Goal: Information Seeking & Learning: Learn about a topic

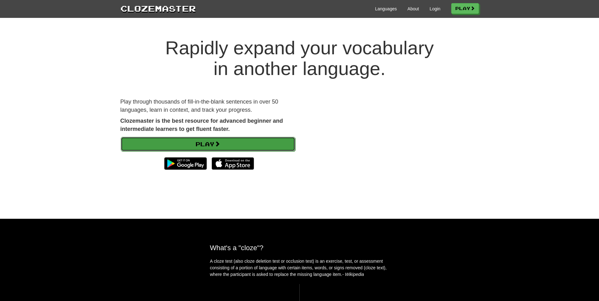
click at [202, 143] on link "Play" at bounding box center [208, 144] width 174 height 14
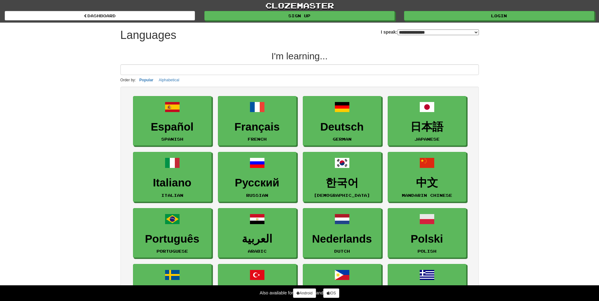
click at [464, 32] on select "**********" at bounding box center [437, 33] width 81 height 6
select select "********"
click at [397, 30] on select "**********" at bounding box center [437, 33] width 81 height 6
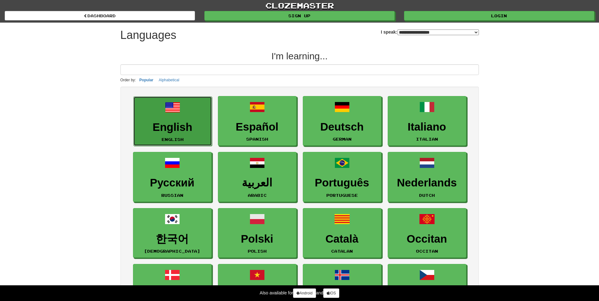
click at [183, 118] on link "English English" at bounding box center [172, 121] width 79 height 50
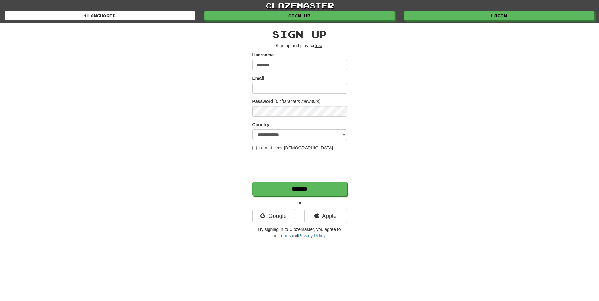
type input "********"
click at [288, 88] on input "Email" at bounding box center [299, 88] width 94 height 11
type input "*"
type input "**********"
click at [287, 135] on select "**********" at bounding box center [299, 134] width 94 height 11
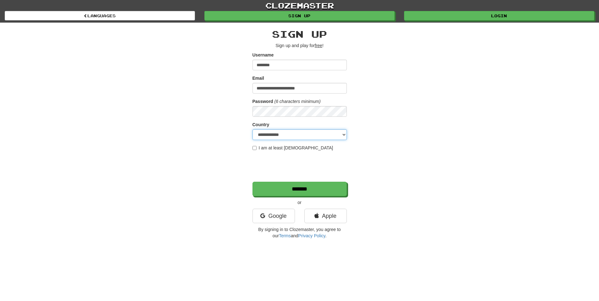
select select "**"
click at [252, 129] on select "**********" at bounding box center [299, 134] width 94 height 11
click at [277, 147] on label "I am at least 16 years old" at bounding box center [292, 148] width 81 height 6
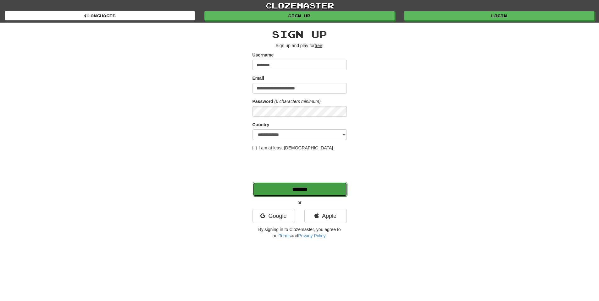
click at [284, 189] on input "*******" at bounding box center [300, 189] width 94 height 14
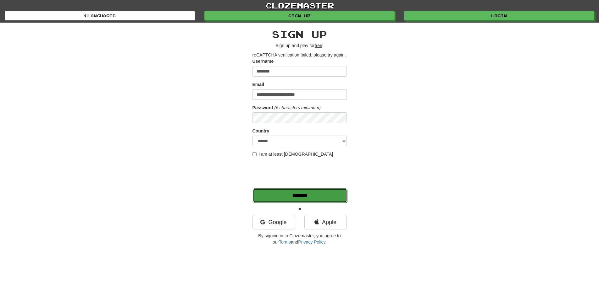
click at [299, 194] on input "*******" at bounding box center [300, 196] width 94 height 14
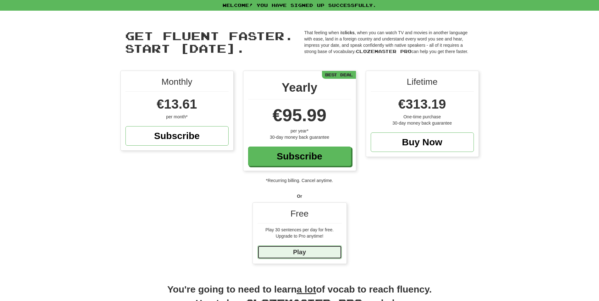
click at [302, 250] on link "Play" at bounding box center [299, 253] width 84 height 14
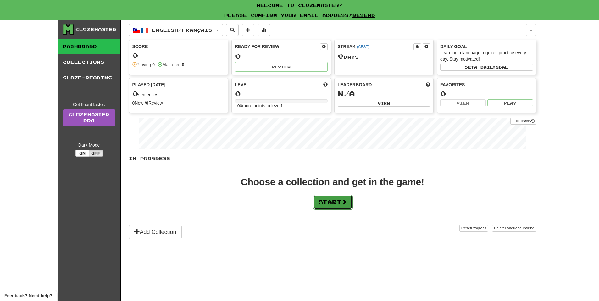
click at [337, 204] on button "Start" at bounding box center [332, 202] width 39 height 14
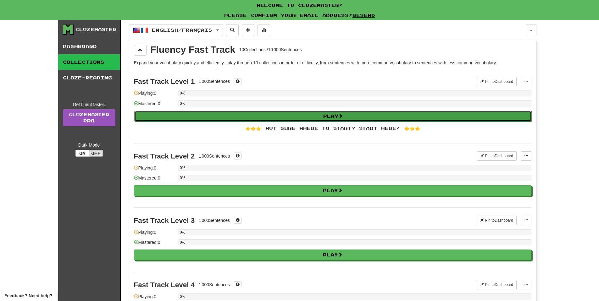
click at [327, 113] on button "Play" at bounding box center [332, 116] width 397 height 11
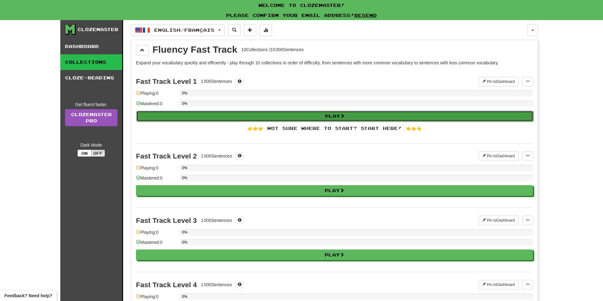
select select "**"
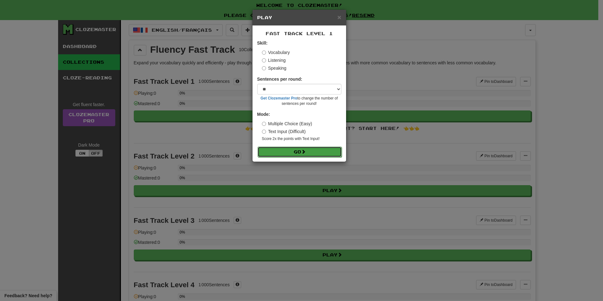
click at [299, 150] on button "Go" at bounding box center [300, 152] width 84 height 11
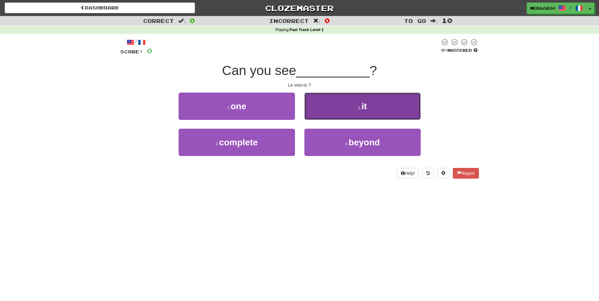
click at [359, 101] on button "2 . it" at bounding box center [362, 106] width 116 height 27
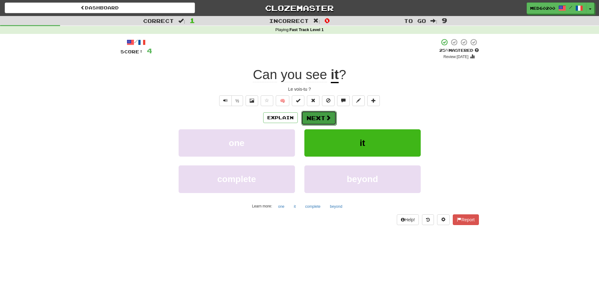
click at [315, 117] on button "Next" at bounding box center [318, 118] width 35 height 14
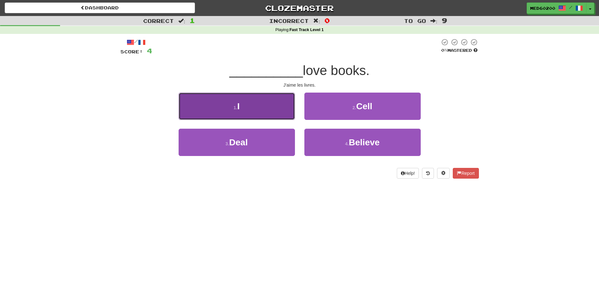
click at [262, 108] on button "1 . I" at bounding box center [236, 106] width 116 height 27
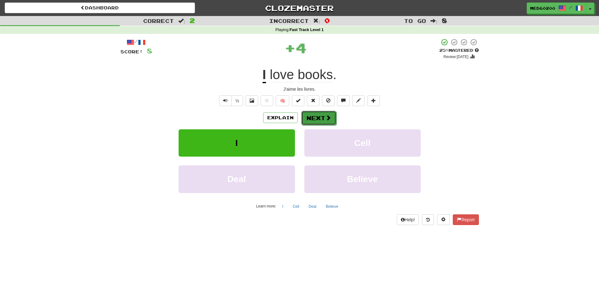
click at [322, 116] on button "Next" at bounding box center [318, 118] width 35 height 14
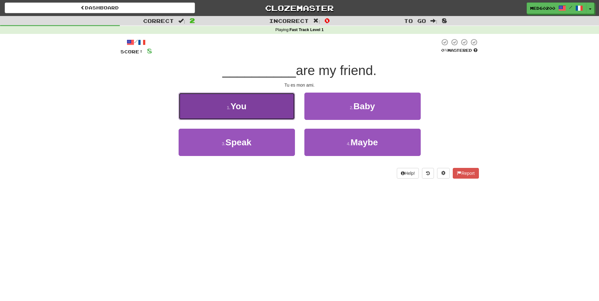
click at [243, 106] on span "You" at bounding box center [238, 106] width 16 height 10
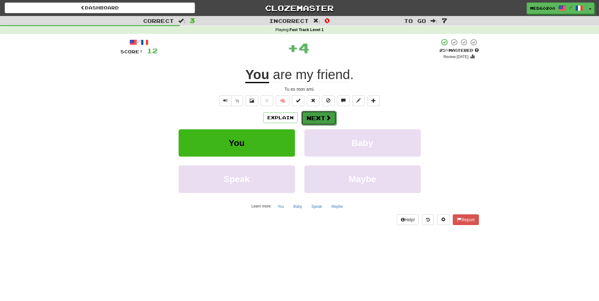
click at [315, 114] on button "Next" at bounding box center [318, 118] width 35 height 14
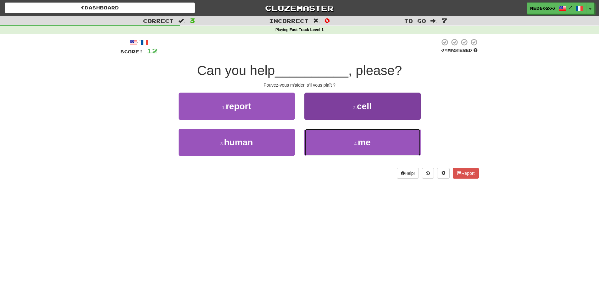
click at [353, 138] on button "4 . me" at bounding box center [362, 142] width 116 height 27
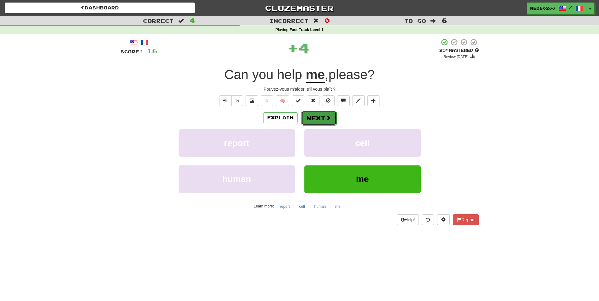
click at [316, 117] on button "Next" at bounding box center [318, 118] width 35 height 14
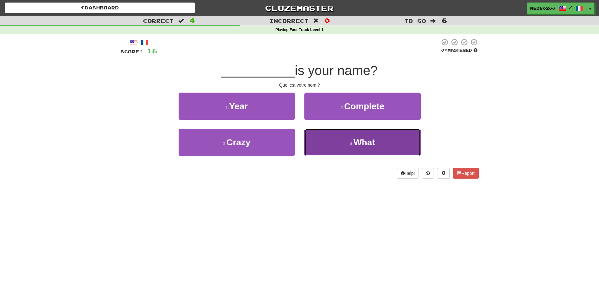
click at [358, 143] on span "What" at bounding box center [363, 143] width 21 height 10
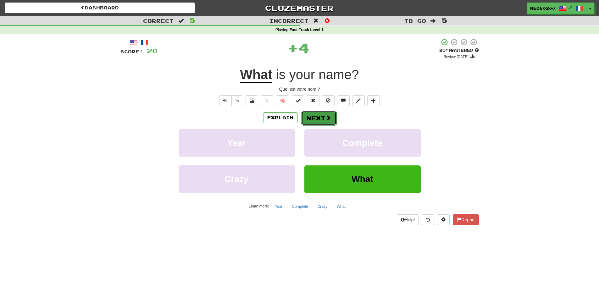
click at [322, 114] on button "Next" at bounding box center [318, 118] width 35 height 14
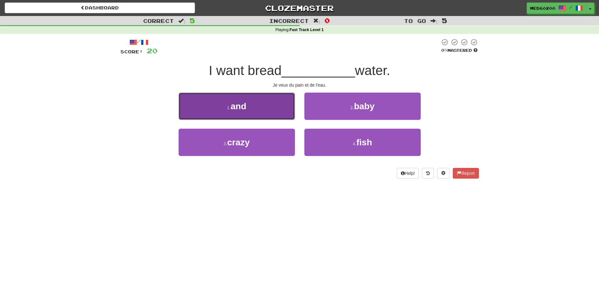
click at [254, 104] on button "1 . and" at bounding box center [236, 106] width 116 height 27
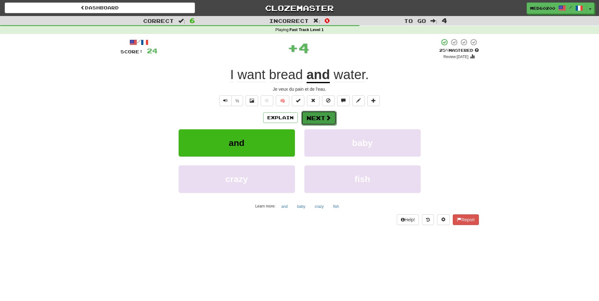
click at [320, 115] on button "Next" at bounding box center [318, 118] width 35 height 14
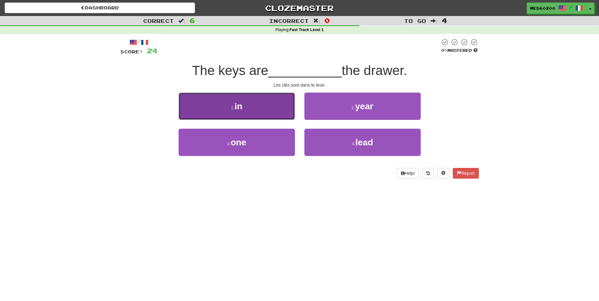
click at [245, 106] on button "1 . in" at bounding box center [236, 106] width 116 height 27
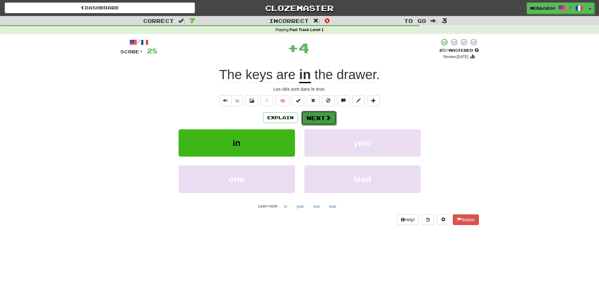
click at [323, 116] on button "Next" at bounding box center [318, 118] width 35 height 14
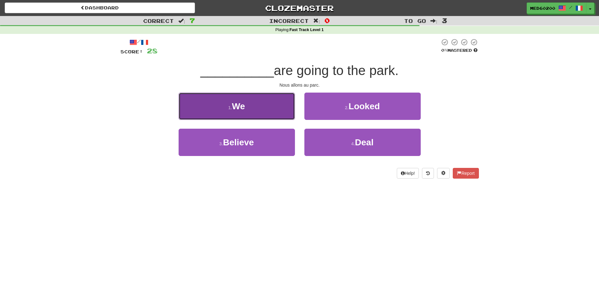
click at [261, 107] on button "1 . We" at bounding box center [236, 106] width 116 height 27
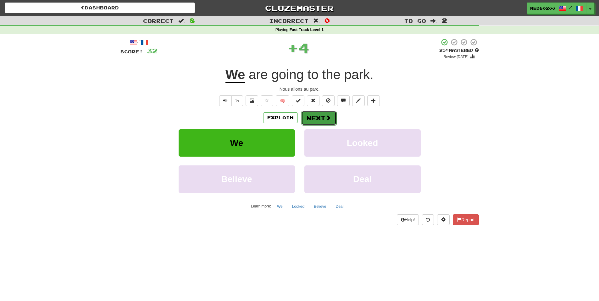
click at [317, 118] on button "Next" at bounding box center [318, 118] width 35 height 14
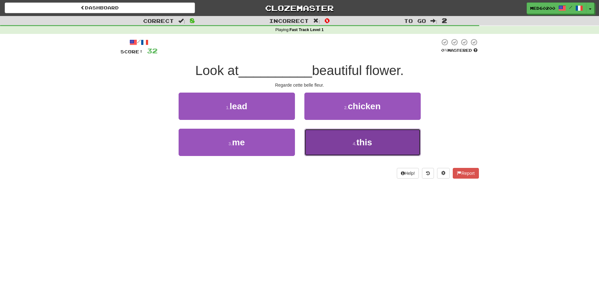
click at [363, 144] on span "this" at bounding box center [364, 143] width 16 height 10
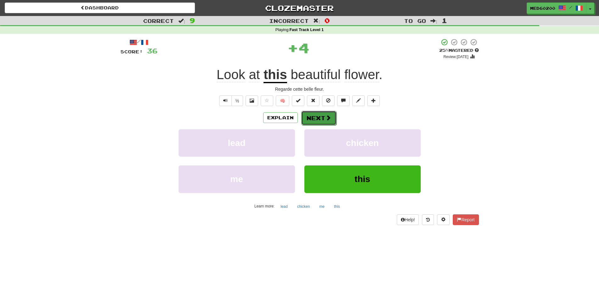
click at [328, 121] on span at bounding box center [328, 118] width 6 height 6
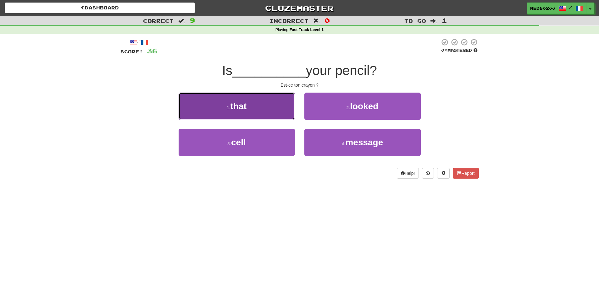
click at [249, 104] on button "1 . that" at bounding box center [236, 106] width 116 height 27
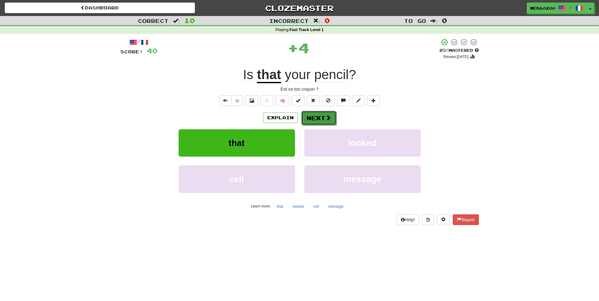
click at [316, 113] on button "Next" at bounding box center [318, 118] width 35 height 14
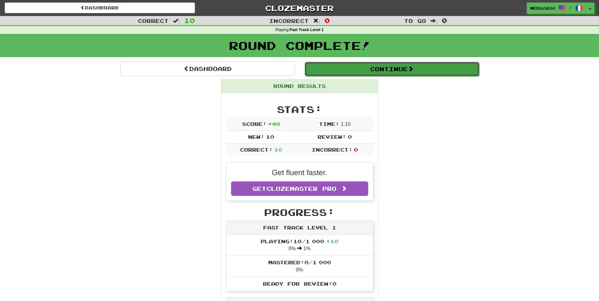
click at [383, 68] on button "Continue" at bounding box center [391, 69] width 174 height 14
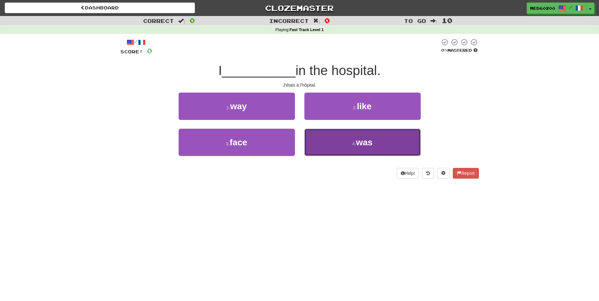
click at [365, 138] on span "was" at bounding box center [364, 143] width 17 height 10
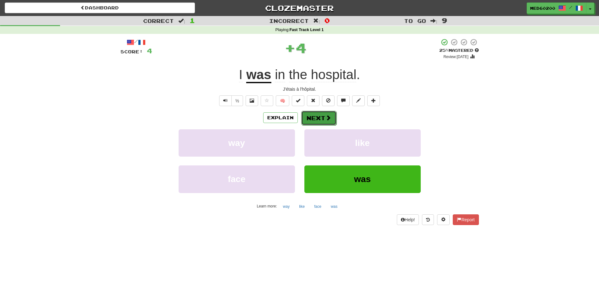
click at [325, 115] on span at bounding box center [328, 118] width 6 height 6
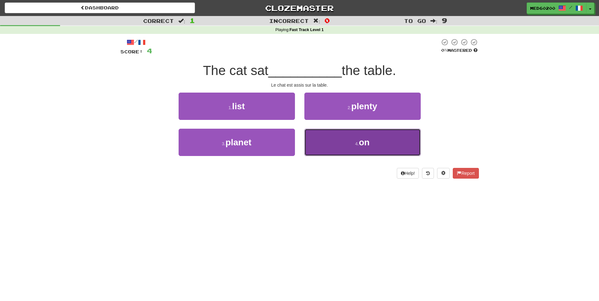
click at [362, 139] on span "on" at bounding box center [364, 143] width 11 height 10
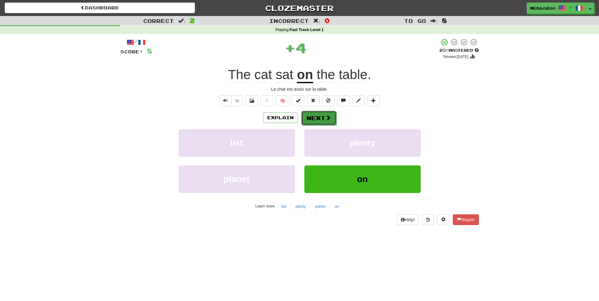
click at [322, 116] on button "Next" at bounding box center [318, 118] width 35 height 14
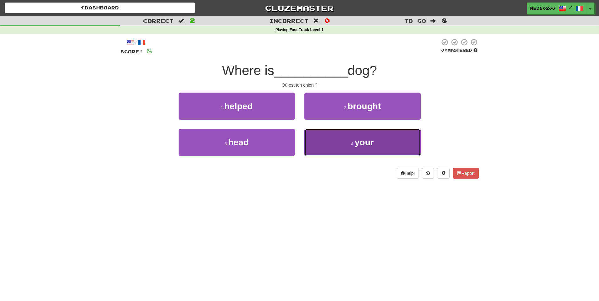
click at [364, 142] on span "your" at bounding box center [363, 143] width 19 height 10
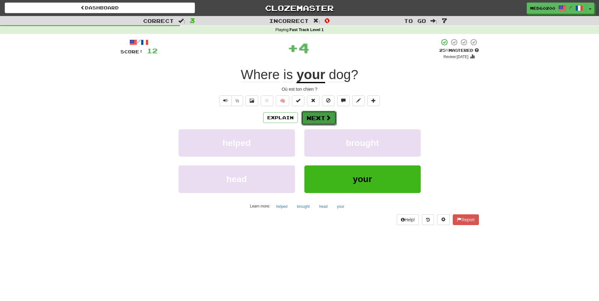
click at [326, 118] on span at bounding box center [328, 118] width 6 height 6
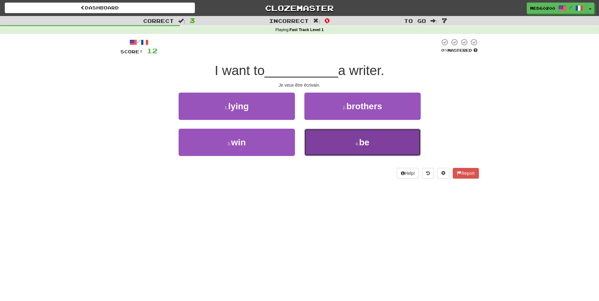
click at [365, 143] on span "be" at bounding box center [364, 143] width 10 height 10
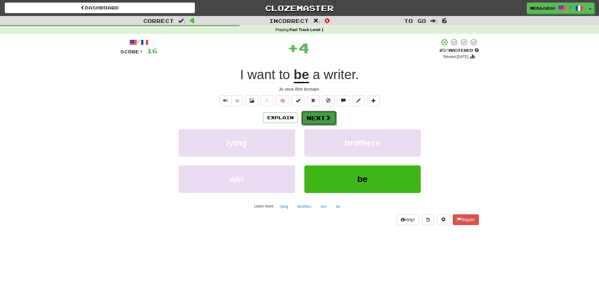
click at [323, 118] on button "Next" at bounding box center [318, 118] width 35 height 14
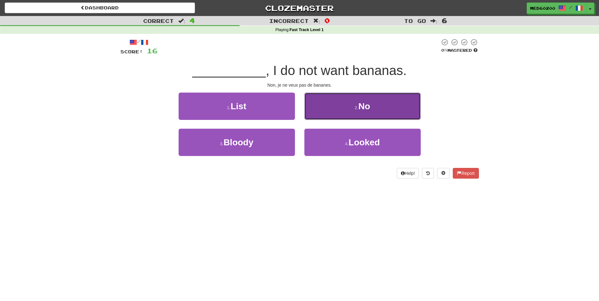
click at [368, 104] on span "No" at bounding box center [364, 106] width 12 height 10
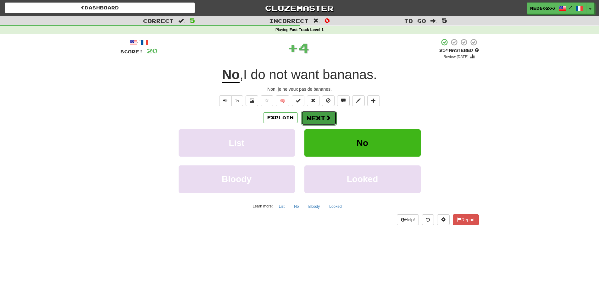
click at [319, 116] on button "Next" at bounding box center [318, 118] width 35 height 14
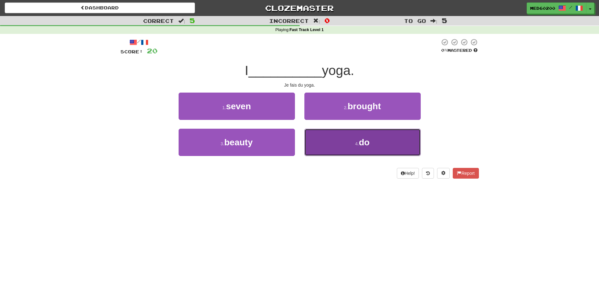
click at [357, 139] on button "4 . do" at bounding box center [362, 142] width 116 height 27
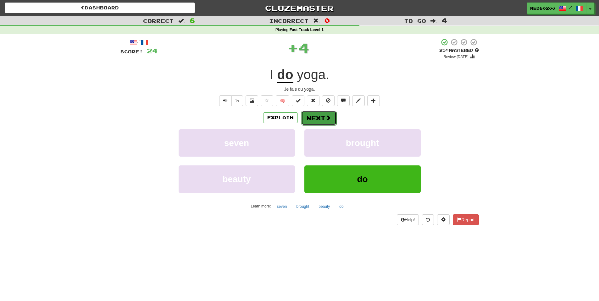
click at [323, 115] on button "Next" at bounding box center [318, 118] width 35 height 14
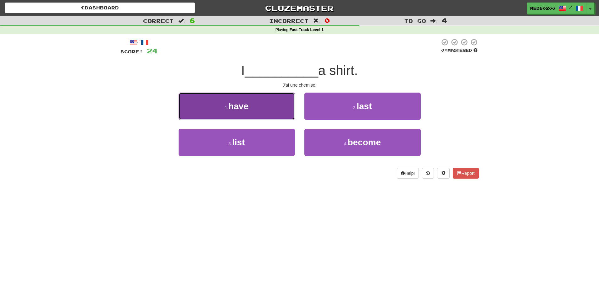
click at [273, 111] on button "1 . have" at bounding box center [236, 106] width 116 height 27
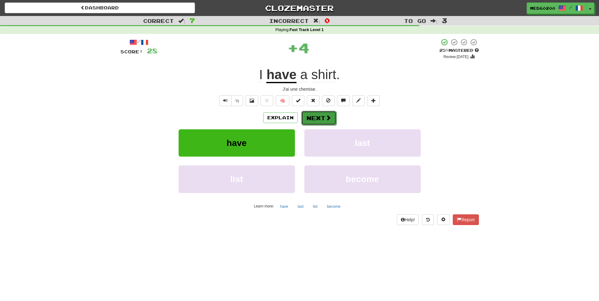
click at [324, 119] on button "Next" at bounding box center [318, 118] width 35 height 14
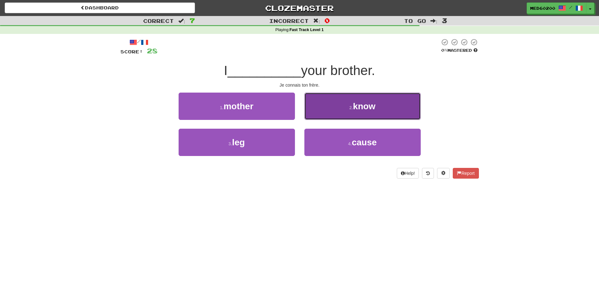
click at [359, 110] on span "know" at bounding box center [364, 106] width 23 height 10
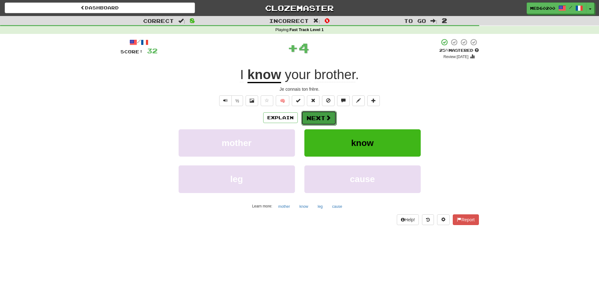
click at [317, 116] on button "Next" at bounding box center [318, 118] width 35 height 14
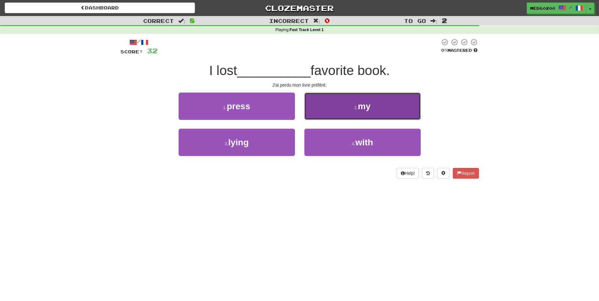
click at [347, 109] on button "2 . my" at bounding box center [362, 106] width 116 height 27
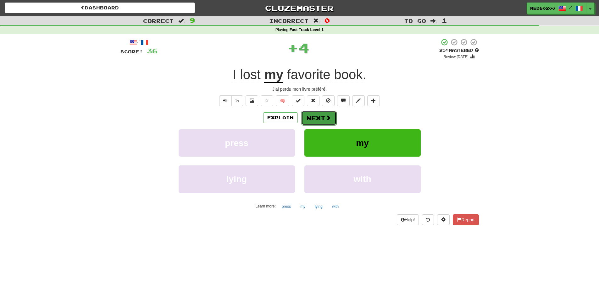
click at [319, 116] on button "Next" at bounding box center [318, 118] width 35 height 14
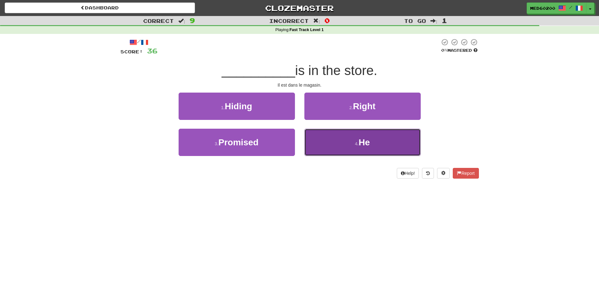
click at [361, 144] on span "He" at bounding box center [363, 143] width 11 height 10
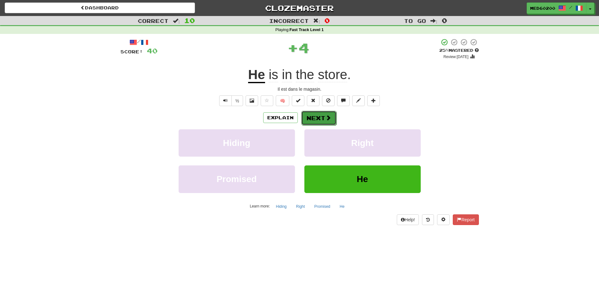
click at [314, 116] on button "Next" at bounding box center [318, 118] width 35 height 14
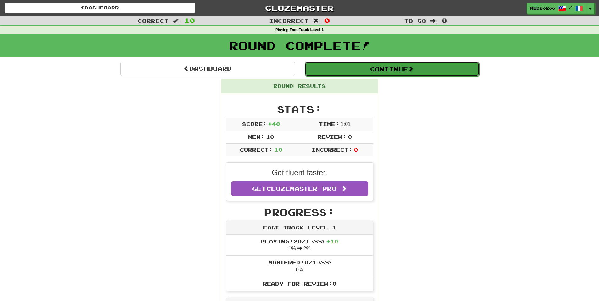
click at [395, 67] on button "Continue" at bounding box center [391, 69] width 174 height 14
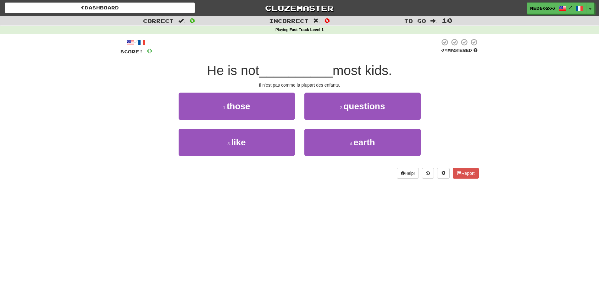
click at [232, 128] on div "1 . those" at bounding box center [237, 111] width 126 height 36
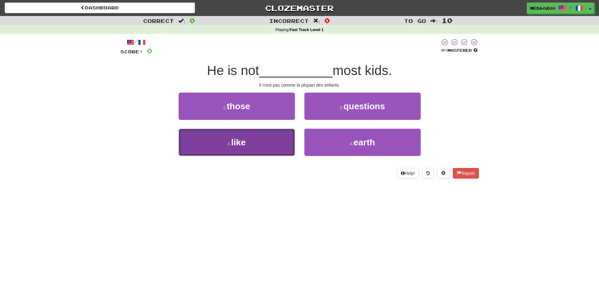
click at [230, 140] on button "3 . like" at bounding box center [236, 142] width 116 height 27
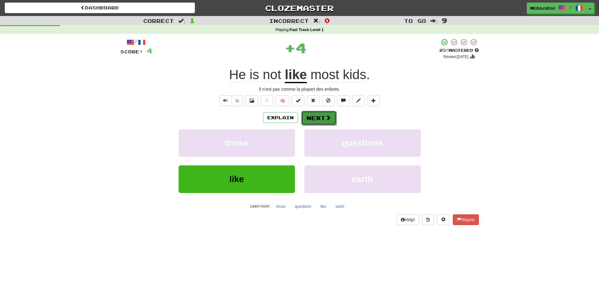
click at [330, 116] on span at bounding box center [328, 118] width 6 height 6
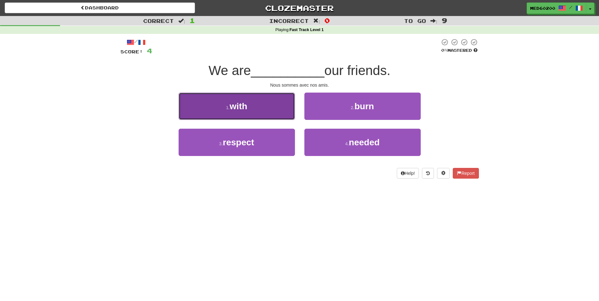
click at [248, 104] on button "1 . with" at bounding box center [236, 106] width 116 height 27
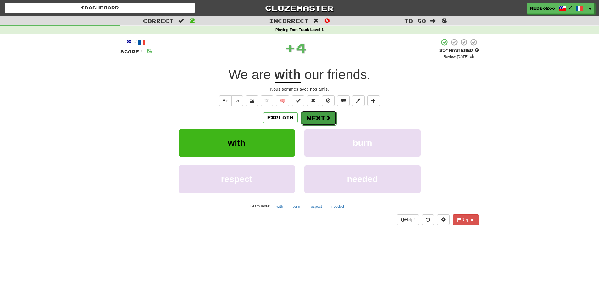
click at [318, 116] on button "Next" at bounding box center [318, 118] width 35 height 14
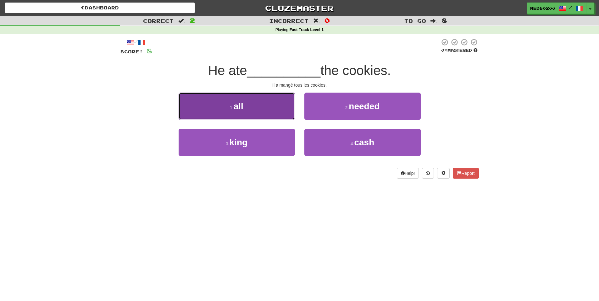
click at [245, 104] on button "1 . all" at bounding box center [236, 106] width 116 height 27
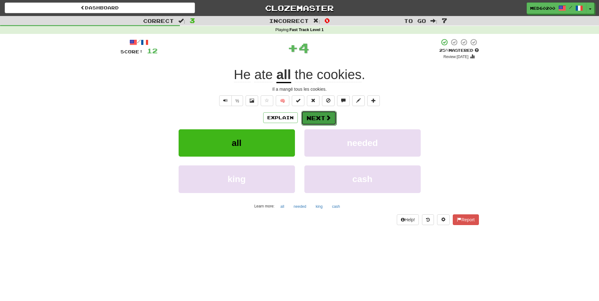
click at [317, 115] on button "Next" at bounding box center [318, 118] width 35 height 14
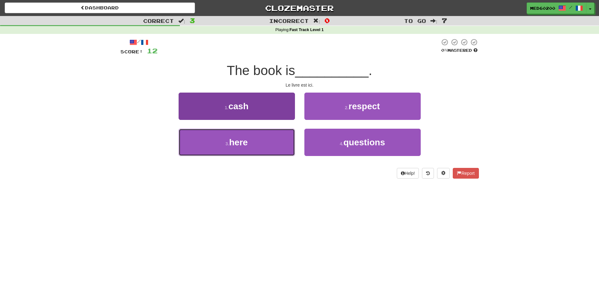
drag, startPoint x: 267, startPoint y: 145, endPoint x: 281, endPoint y: 131, distance: 19.6
click at [267, 144] on button "3 . here" at bounding box center [236, 142] width 116 height 27
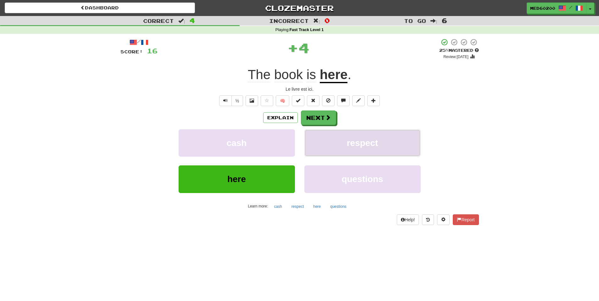
click at [315, 130] on button "respect" at bounding box center [362, 142] width 116 height 27
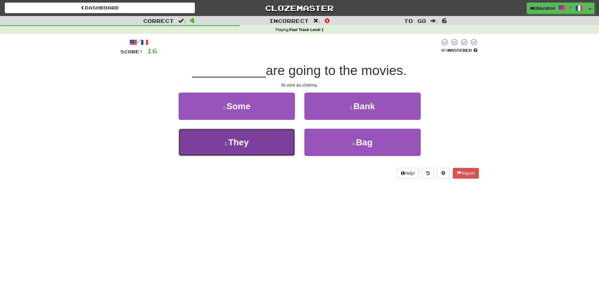
click at [252, 140] on button "3 . They" at bounding box center [236, 142] width 116 height 27
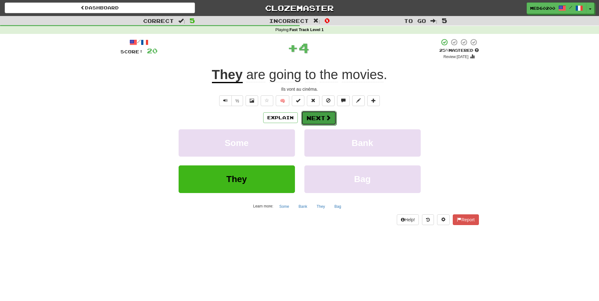
click at [315, 115] on button "Next" at bounding box center [318, 118] width 35 height 14
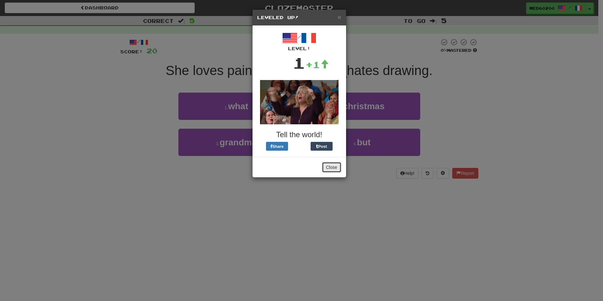
click at [334, 168] on button "Close" at bounding box center [331, 167] width 19 height 11
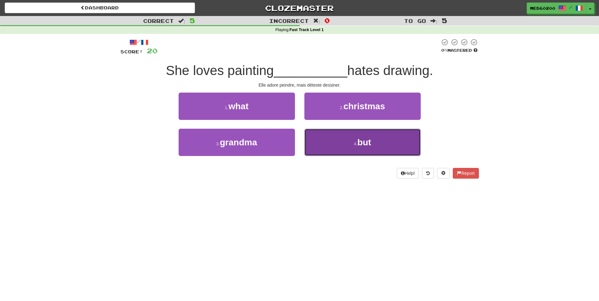
click at [357, 141] on small "4 ." at bounding box center [355, 143] width 4 height 5
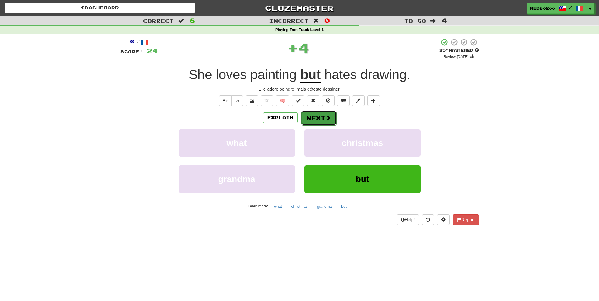
click at [326, 115] on span at bounding box center [328, 118] width 6 height 6
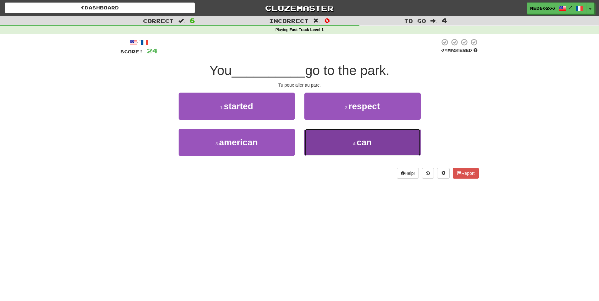
click at [345, 147] on button "4 . can" at bounding box center [362, 142] width 116 height 27
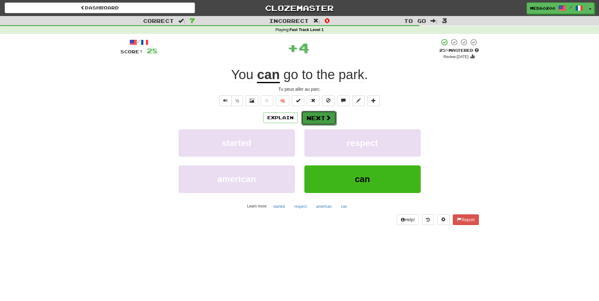
click at [324, 116] on button "Next" at bounding box center [318, 118] width 35 height 14
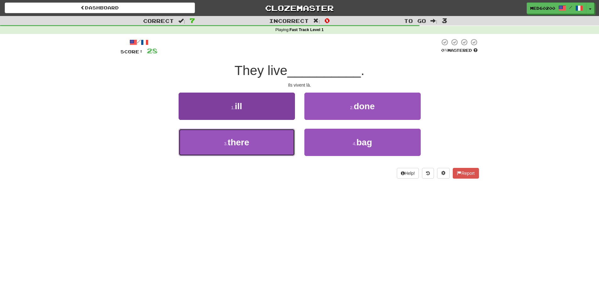
click at [251, 143] on button "3 . there" at bounding box center [236, 142] width 116 height 27
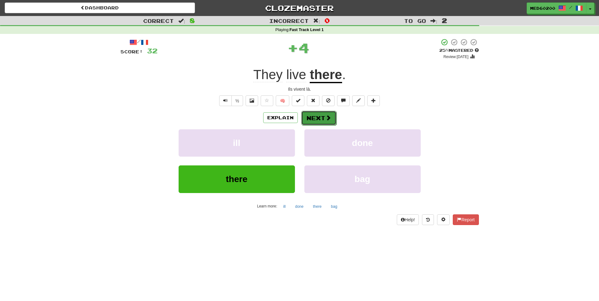
click at [323, 117] on button "Next" at bounding box center [318, 118] width 35 height 14
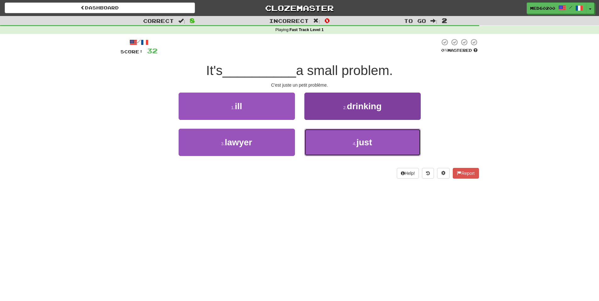
click at [351, 143] on button "4 . just" at bounding box center [362, 142] width 116 height 27
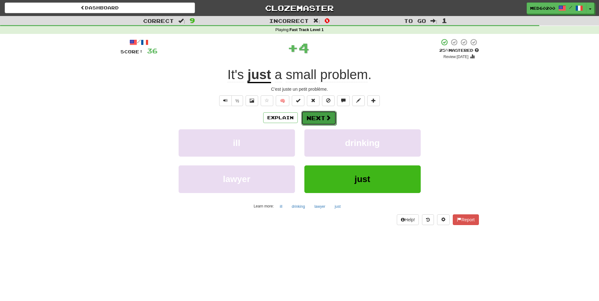
click at [325, 116] on span at bounding box center [328, 118] width 6 height 6
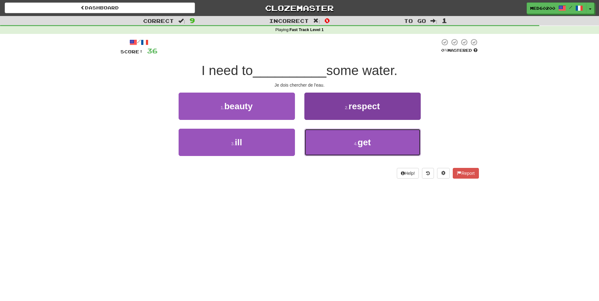
click at [346, 143] on button "4 . get" at bounding box center [362, 142] width 116 height 27
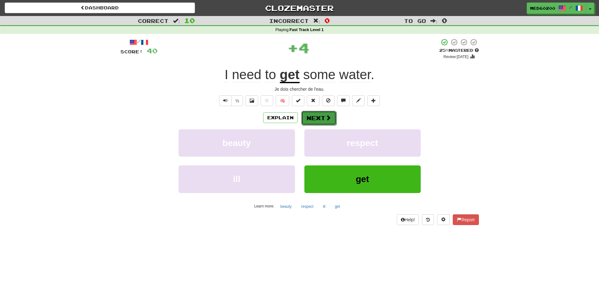
click at [327, 117] on span at bounding box center [328, 118] width 6 height 6
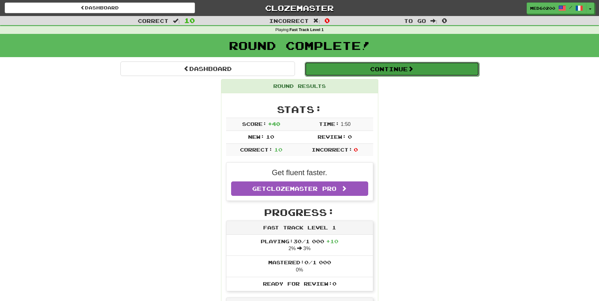
click at [394, 69] on button "Continue" at bounding box center [391, 69] width 174 height 14
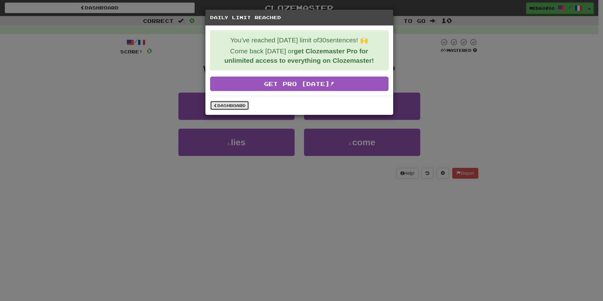
click at [237, 103] on link "Dashboard" at bounding box center [229, 105] width 39 height 9
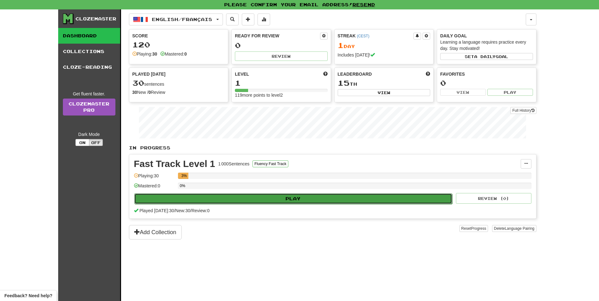
click at [286, 198] on button "Play" at bounding box center [293, 199] width 318 height 11
select select "**"
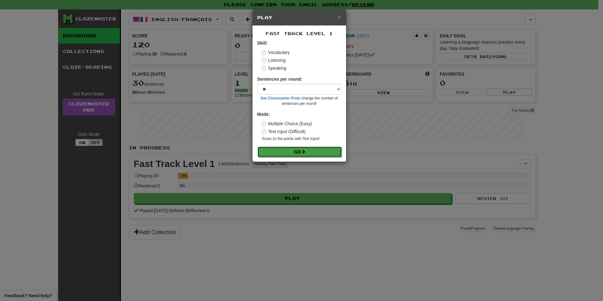
click at [291, 151] on button "Go" at bounding box center [300, 152] width 84 height 11
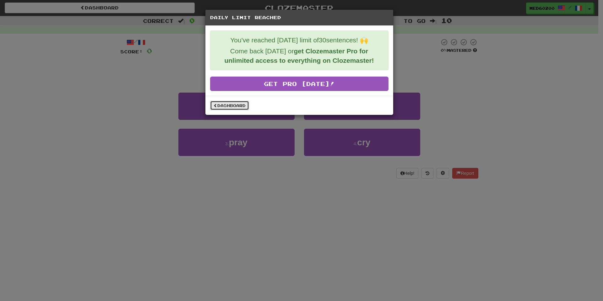
click at [235, 105] on link "Dashboard" at bounding box center [229, 105] width 39 height 9
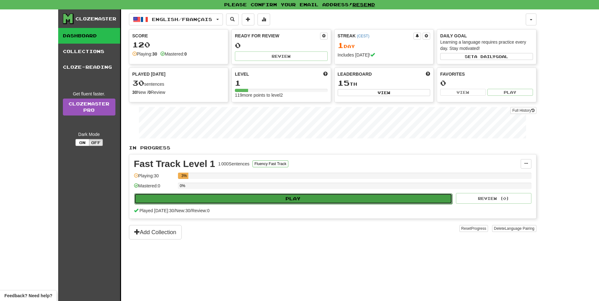
click at [255, 200] on button "Play" at bounding box center [293, 199] width 318 height 11
select select "**"
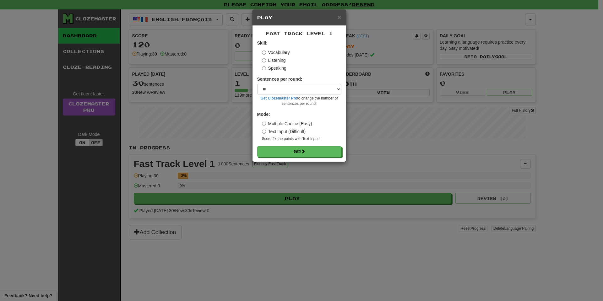
click at [277, 59] on label "Listening" at bounding box center [274, 60] width 24 height 6
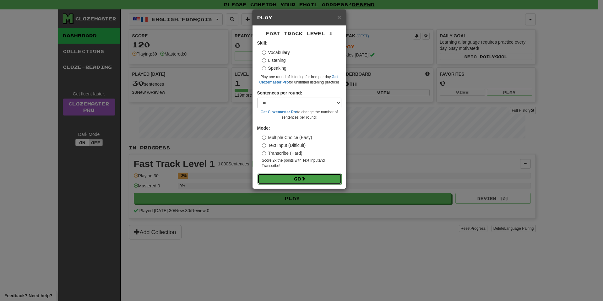
click at [291, 179] on button "Go" at bounding box center [300, 179] width 84 height 11
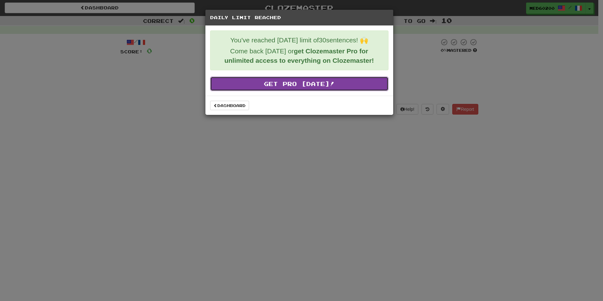
click at [300, 81] on link "Get Pro [DATE]!" at bounding box center [299, 84] width 178 height 14
